Goal: Transaction & Acquisition: Obtain resource

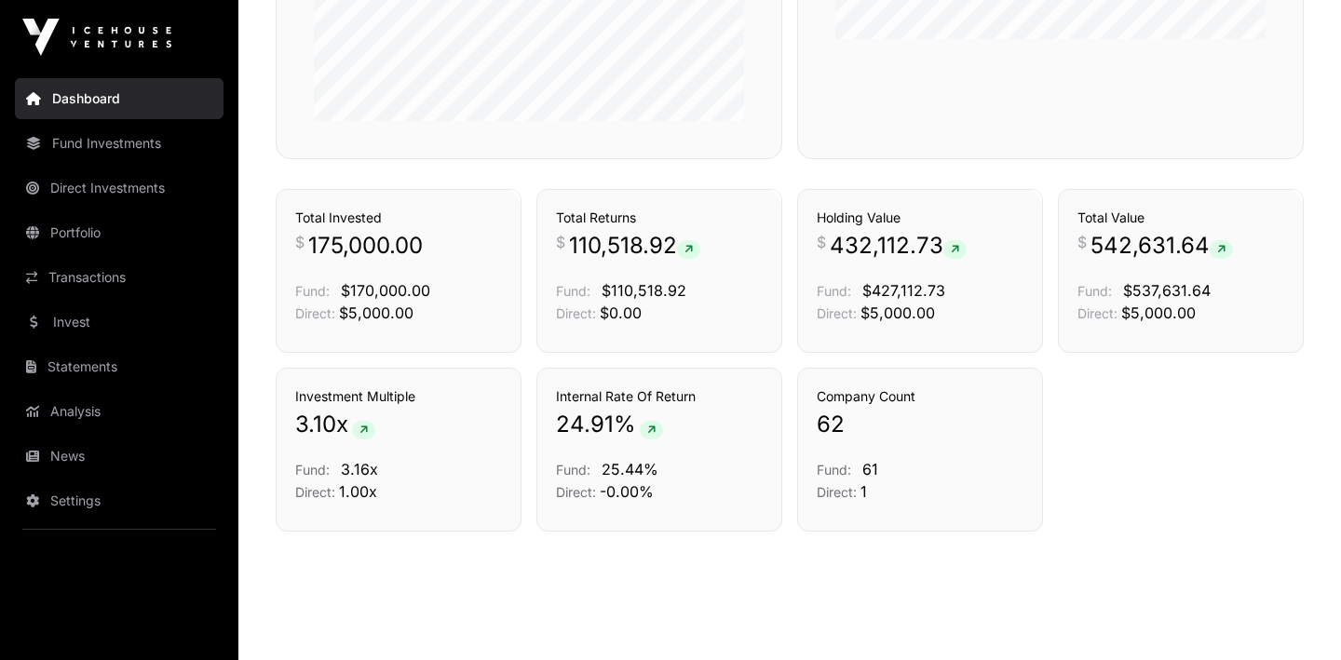
scroll to position [974, 0]
click at [124, 142] on link "Fund Investments" at bounding box center [119, 143] width 209 height 41
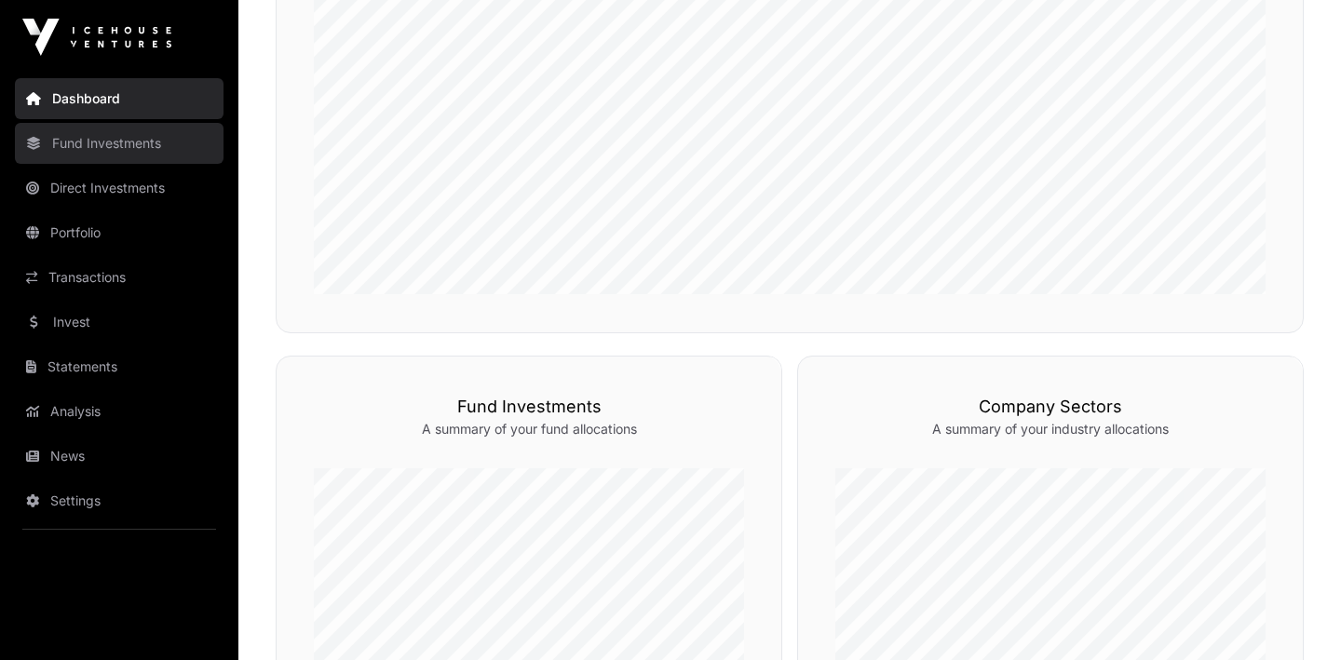
scroll to position [345, 0]
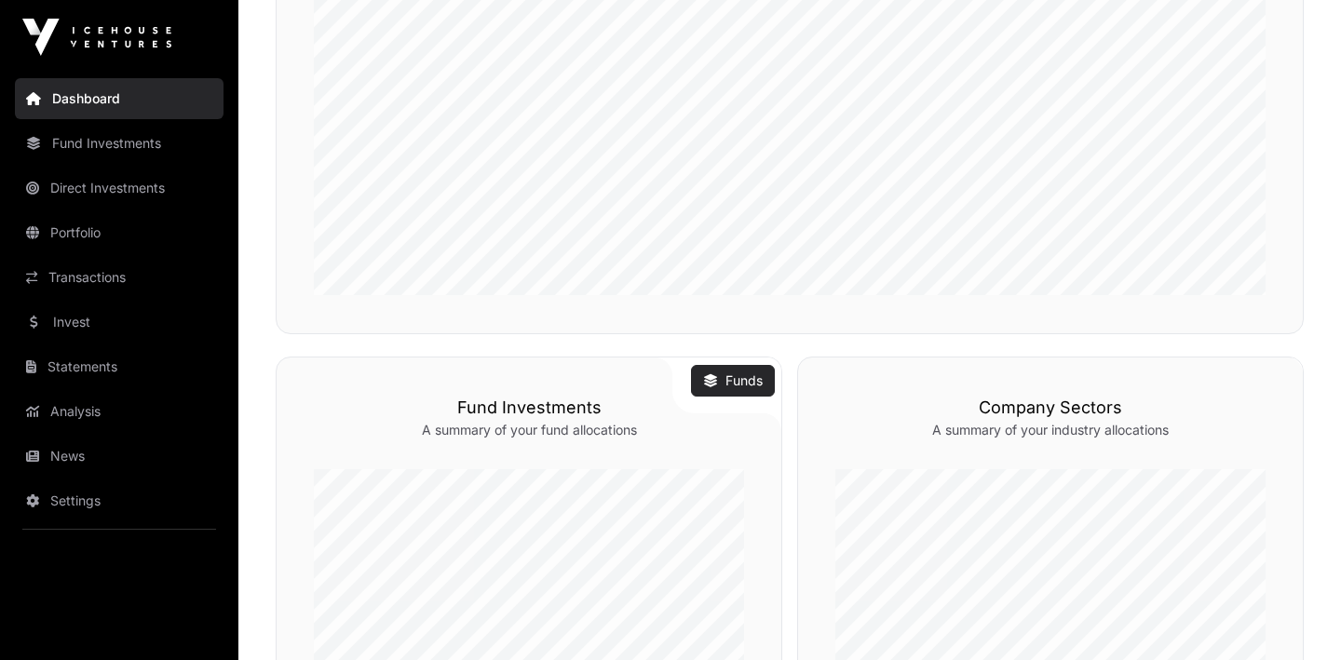
click at [719, 380] on link "Funds" at bounding box center [733, 380] width 60 height 19
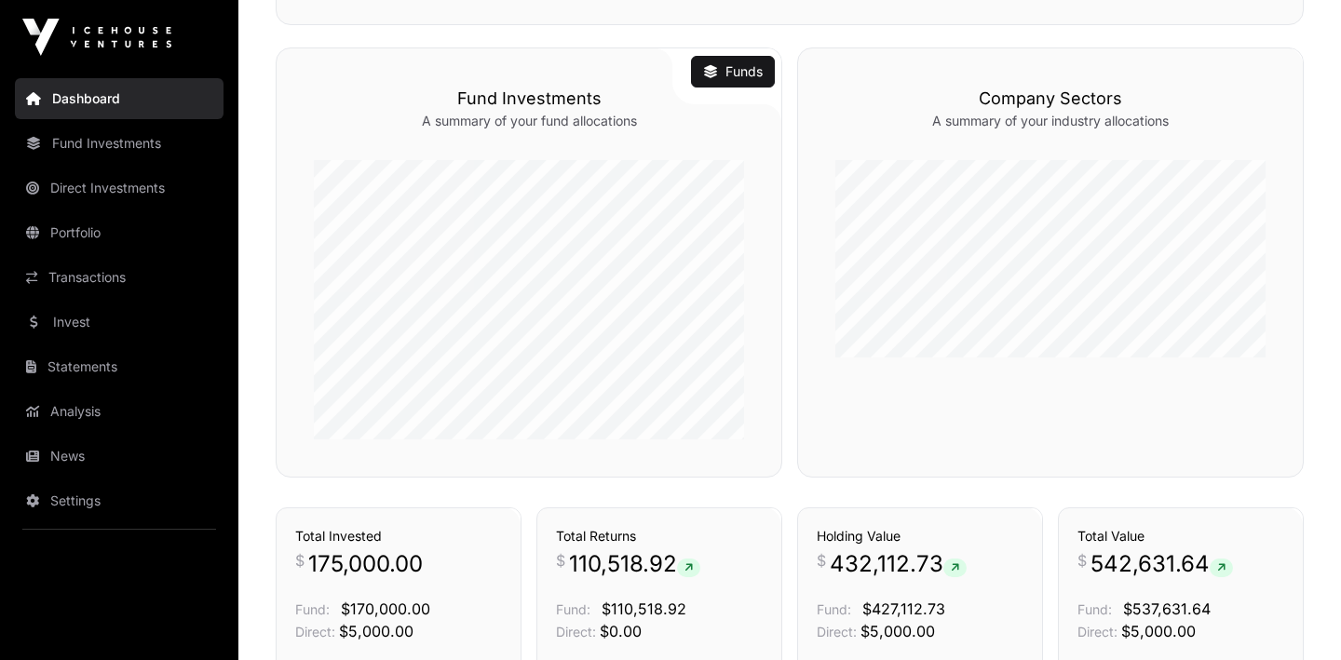
scroll to position [655, 0]
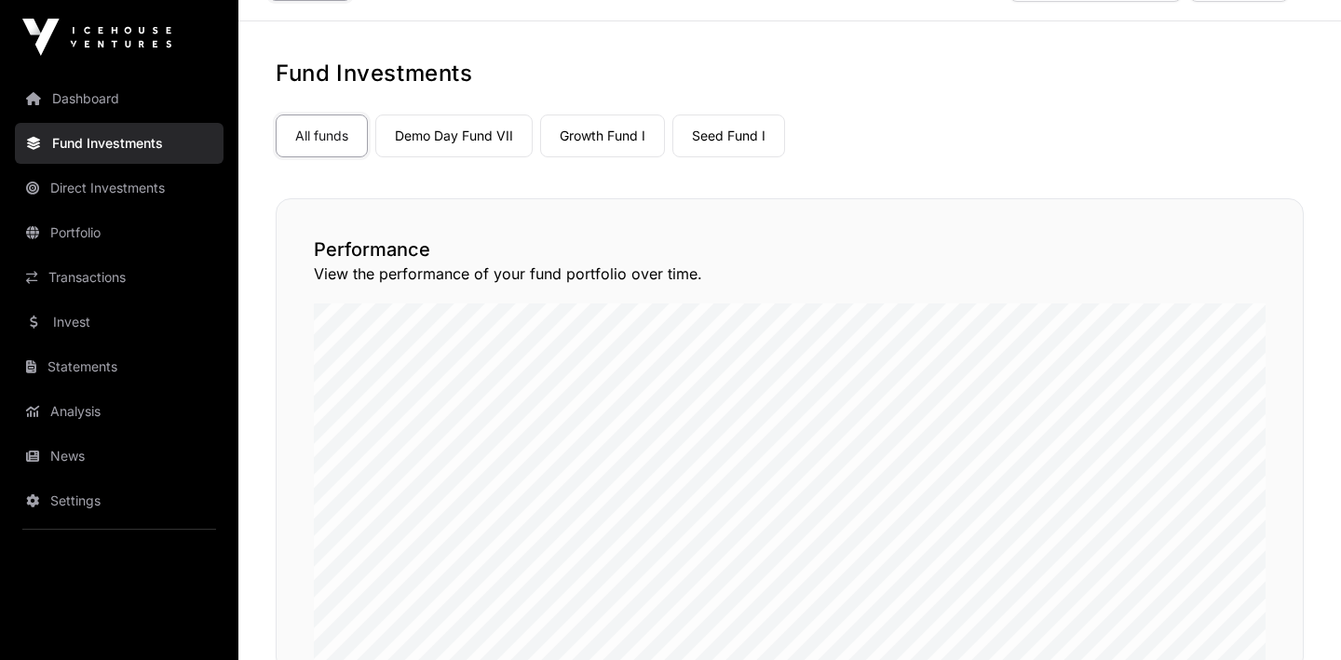
scroll to position [52, 0]
click at [609, 142] on link "Growth Fund I" at bounding box center [602, 137] width 125 height 43
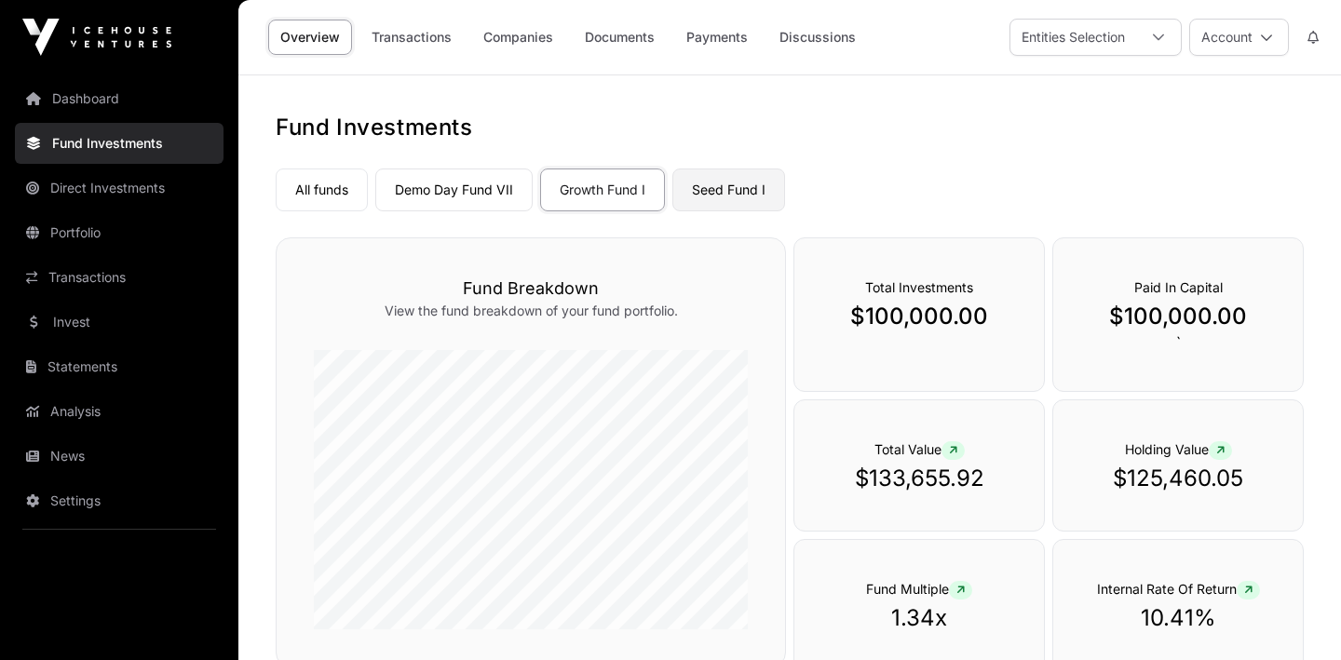
click at [729, 190] on link "Seed Fund I" at bounding box center [728, 190] width 113 height 43
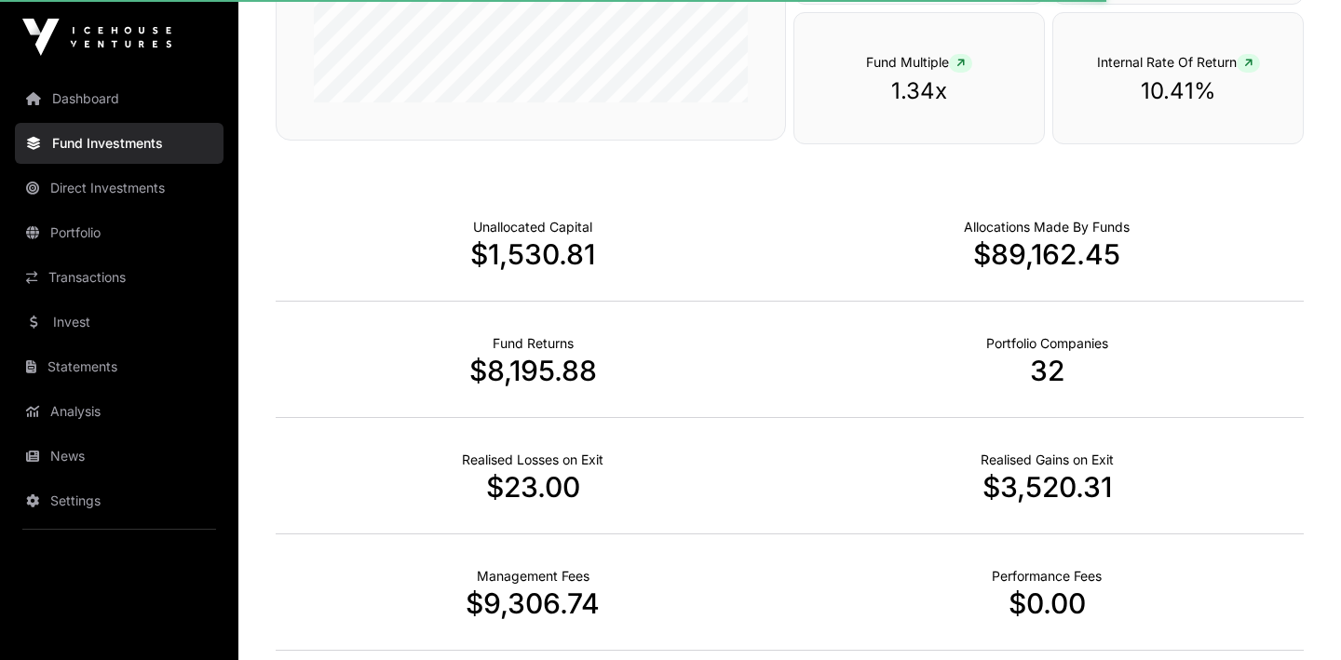
scroll to position [529, 0]
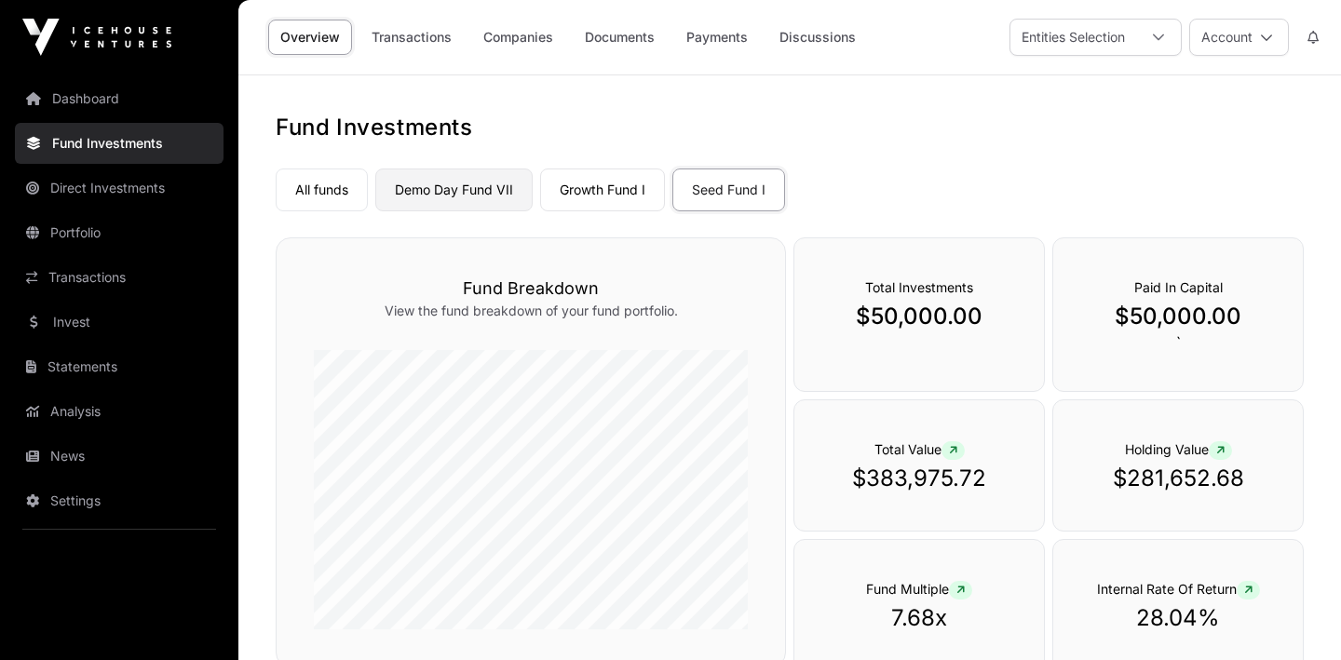
click at [465, 188] on link "Demo Day Fund VII" at bounding box center [453, 190] width 157 height 43
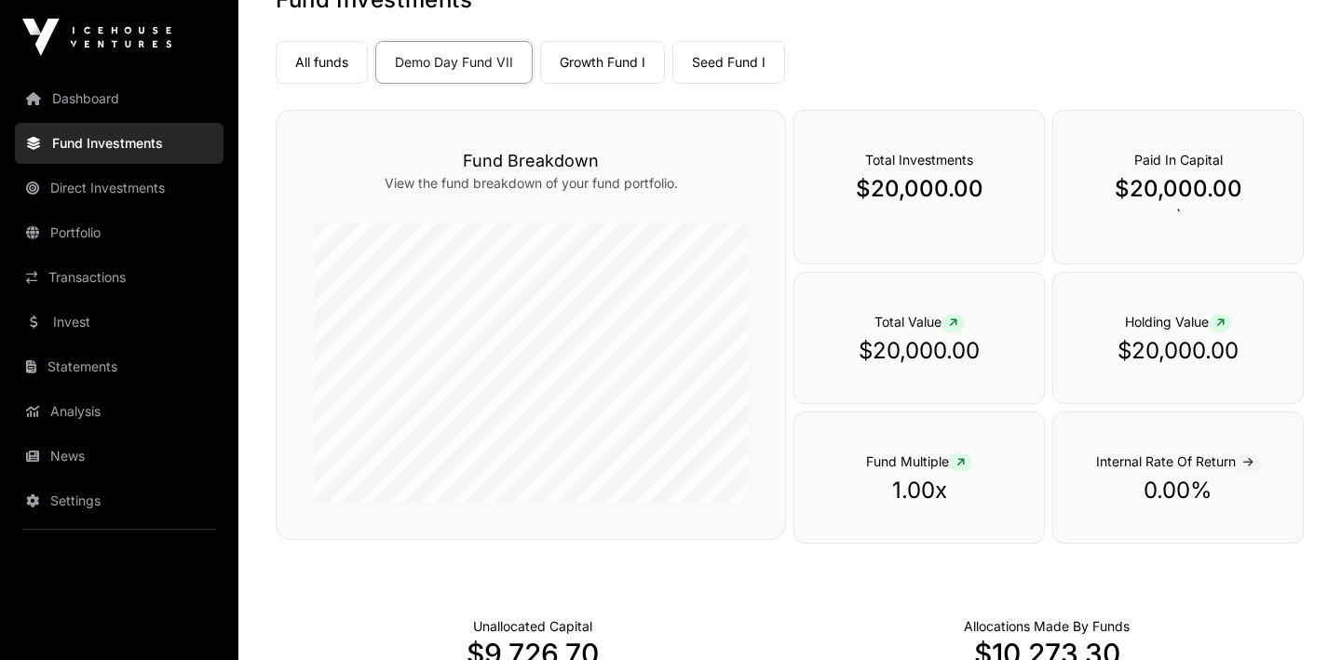
scroll to position [121, 0]
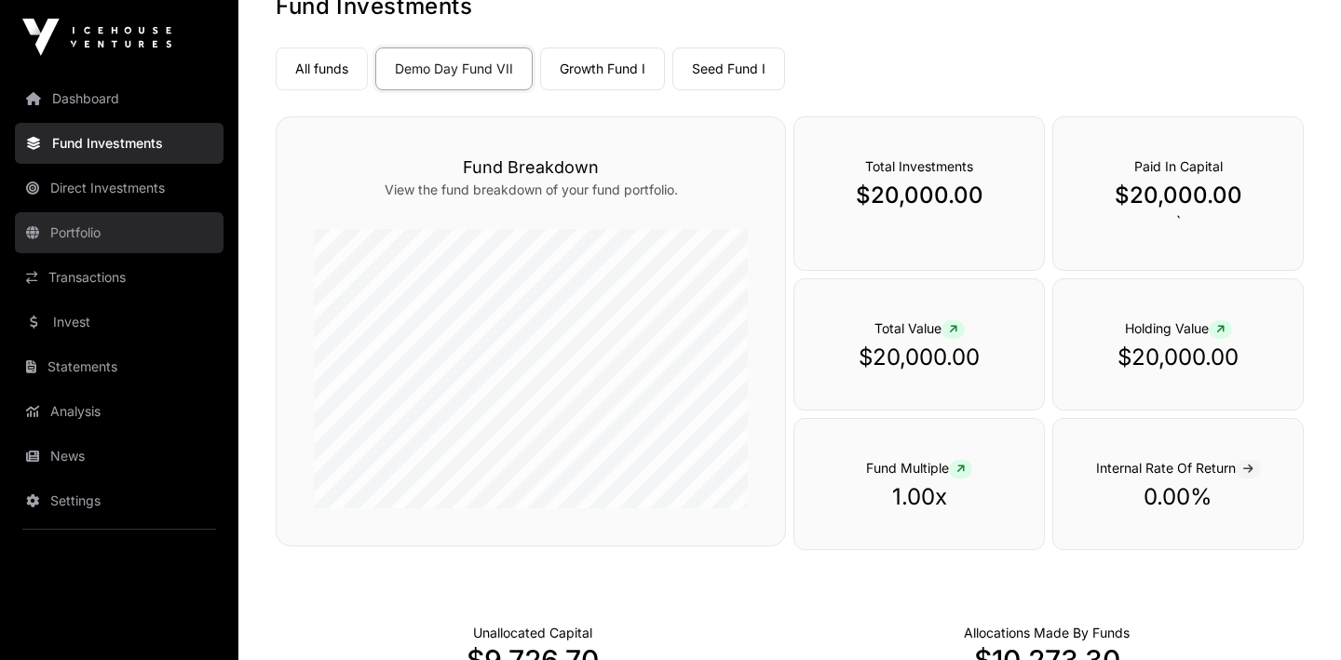
click at [103, 233] on link "Portfolio" at bounding box center [119, 232] width 209 height 41
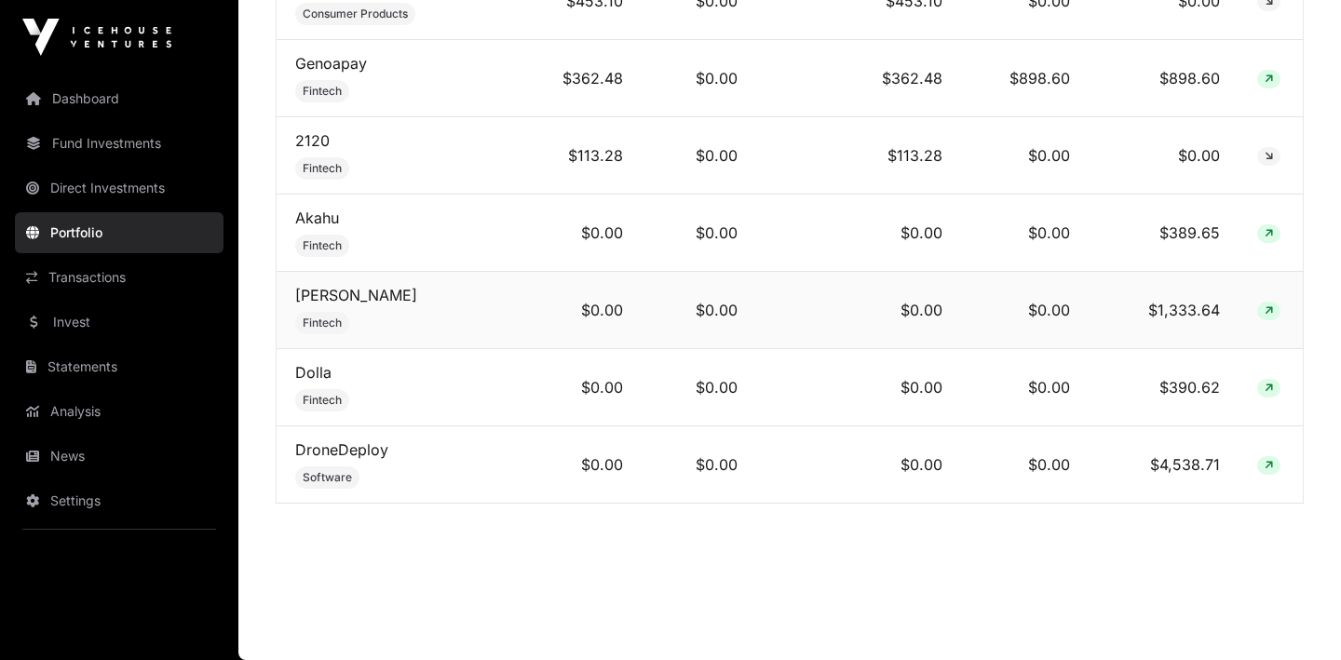
scroll to position [5205, 0]
click at [117, 277] on link "Transactions" at bounding box center [119, 277] width 209 height 41
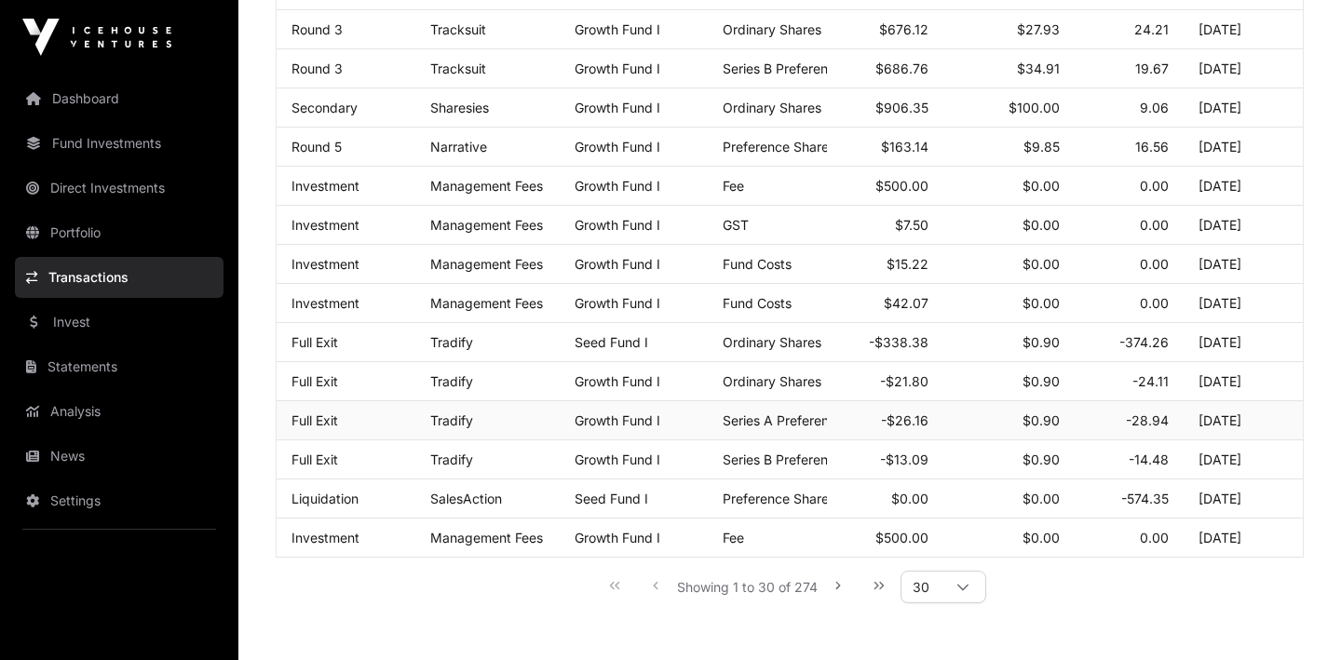
scroll to position [975, 0]
click at [833, 587] on icon "Next Page" at bounding box center [837, 587] width 13 height 13
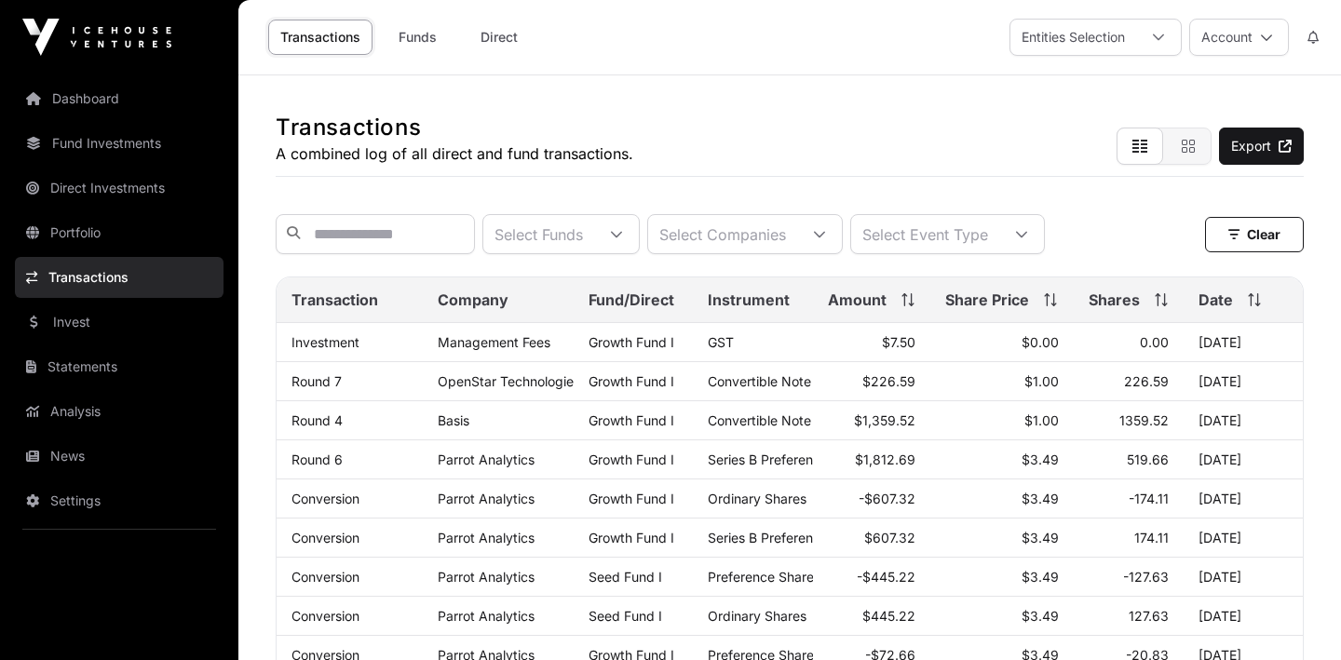
scroll to position [0, 0]
click at [125, 358] on link "Statements" at bounding box center [119, 366] width 209 height 41
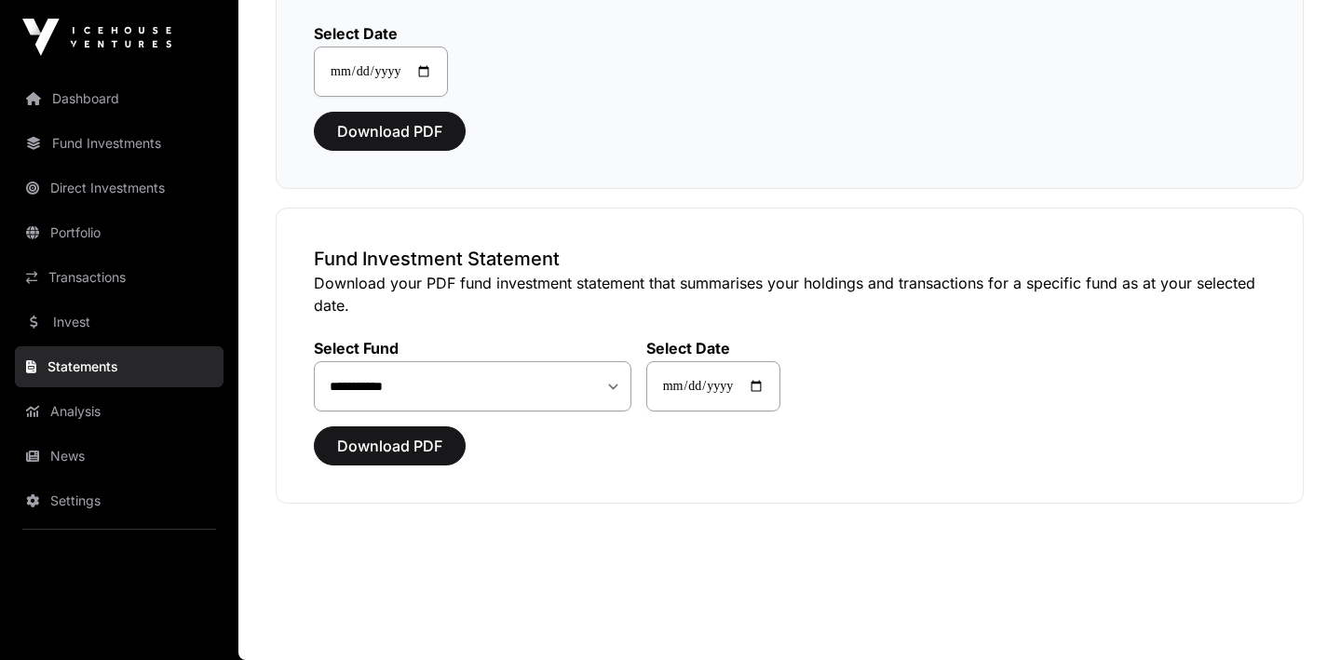
scroll to position [246, 0]
select select "**"
click at [695, 386] on input "**********" at bounding box center [713, 386] width 134 height 50
type input "**********"
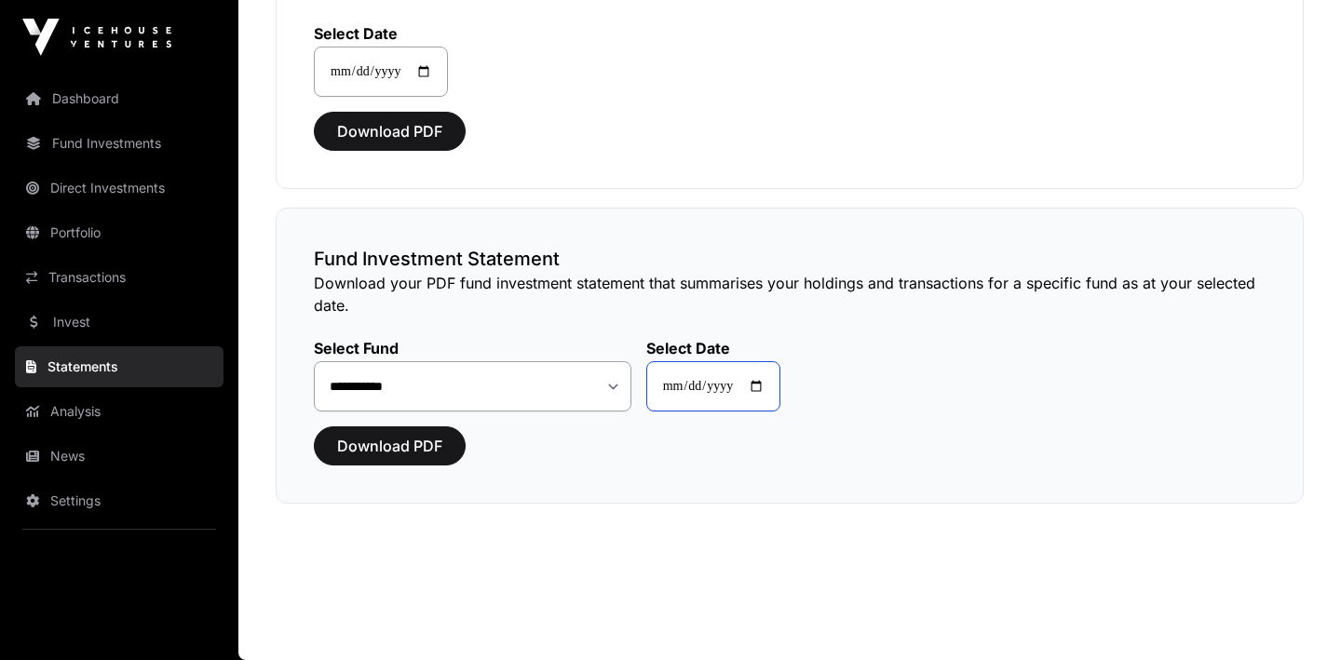
type input "**********"
click at [544, 487] on div "**********" at bounding box center [790, 356] width 1028 height 296
click at [445, 450] on button "Download PDF" at bounding box center [390, 445] width 152 height 39
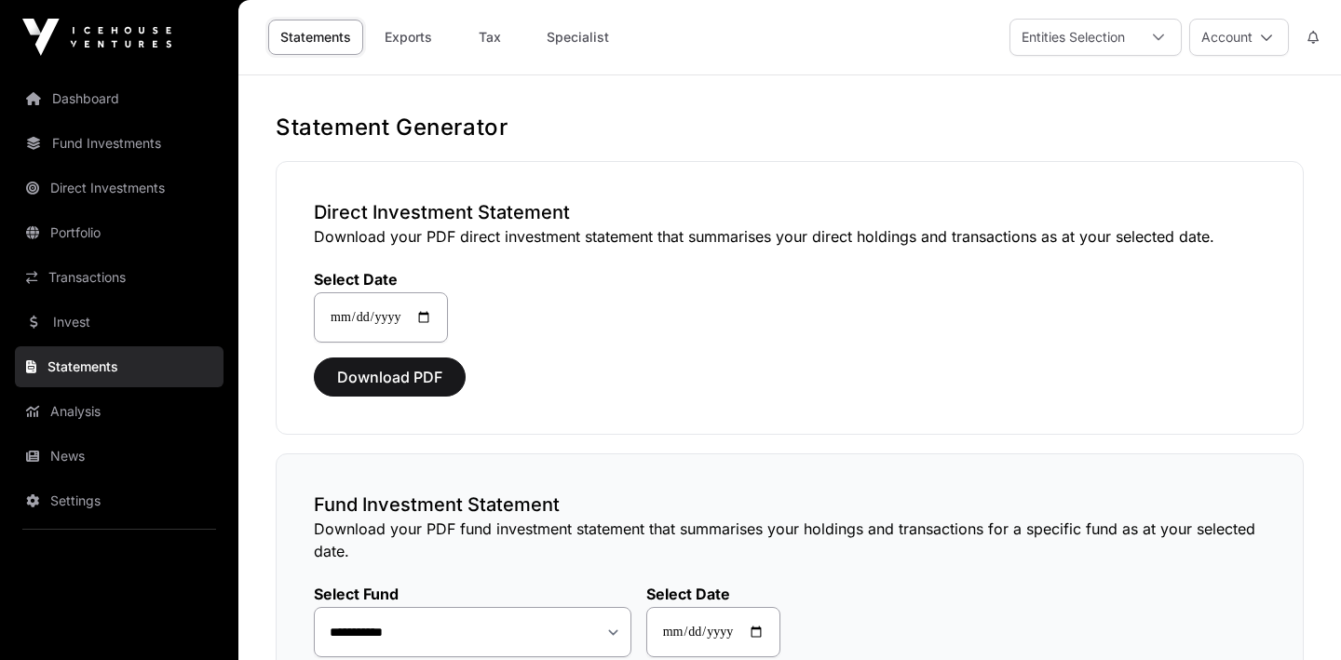
scroll to position [0, 0]
click at [66, 457] on link "News" at bounding box center [119, 456] width 209 height 41
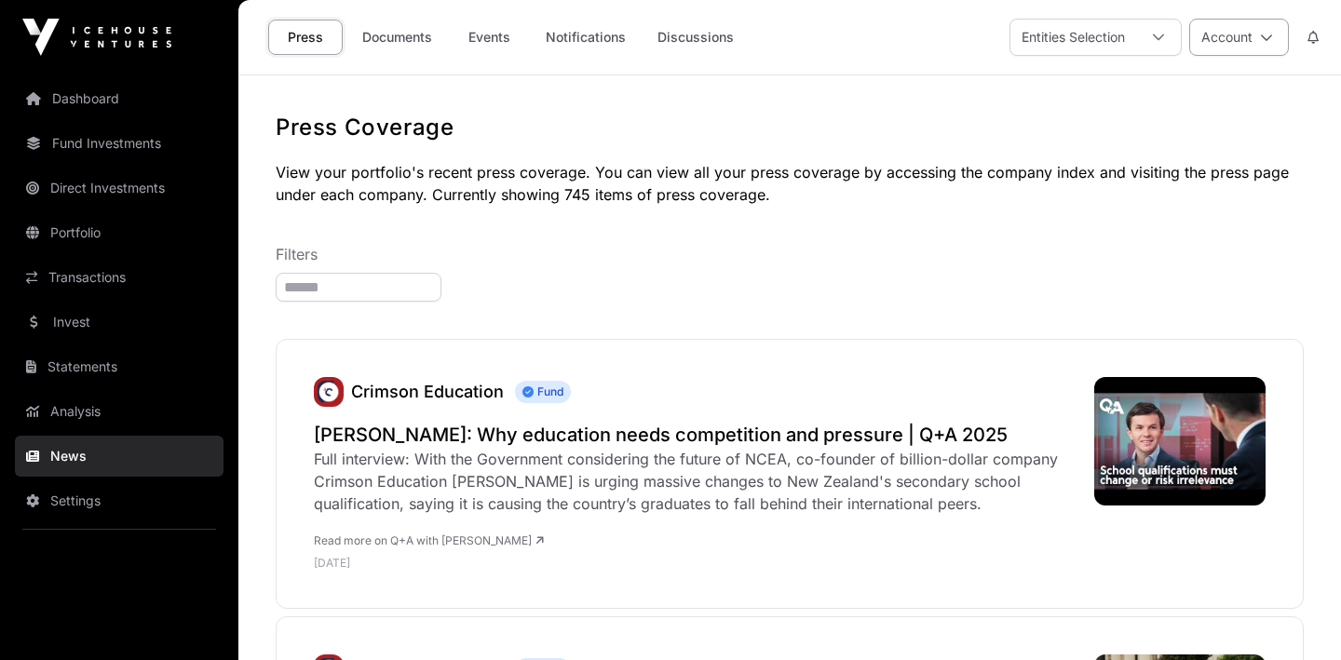
click at [1233, 33] on button "Account" at bounding box center [1239, 37] width 100 height 37
